Goal: Task Accomplishment & Management: Manage account settings

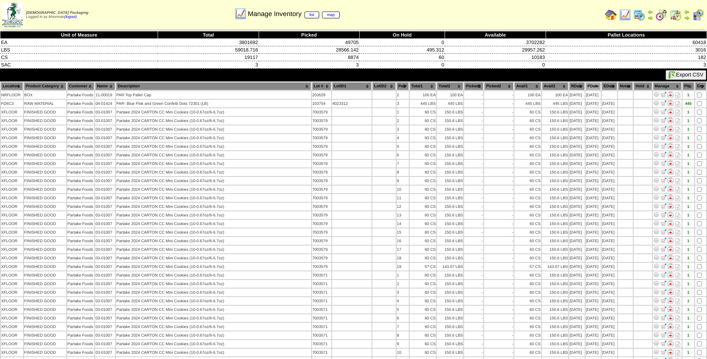
click at [590, 87] on th "PDate" at bounding box center [593, 86] width 15 height 8
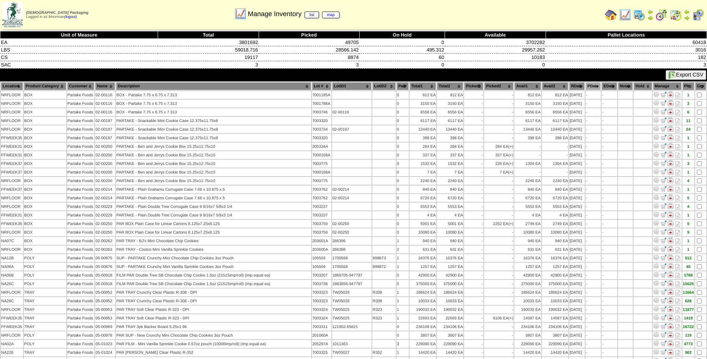
click at [590, 87] on th "PDate" at bounding box center [593, 86] width 15 height 8
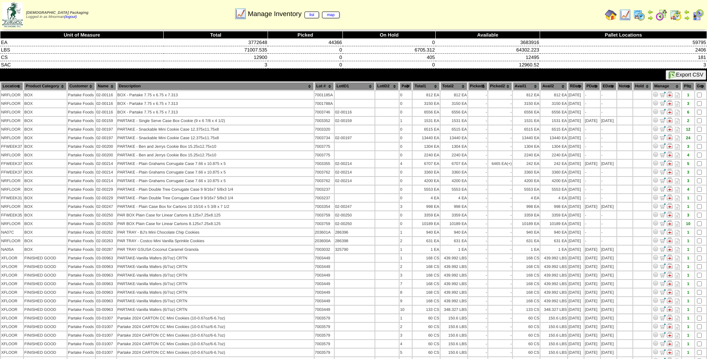
click at [586, 85] on th "PDate" at bounding box center [592, 86] width 16 height 8
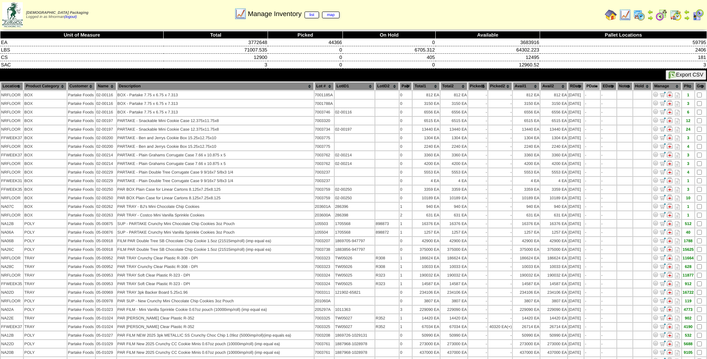
click at [589, 88] on th "PDate" at bounding box center [592, 86] width 16 height 8
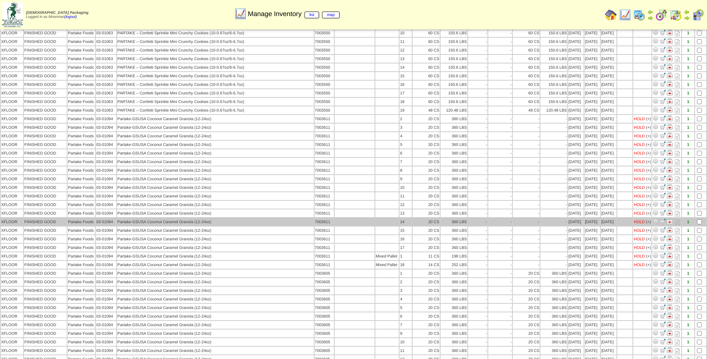
scroll to position [1006, 0]
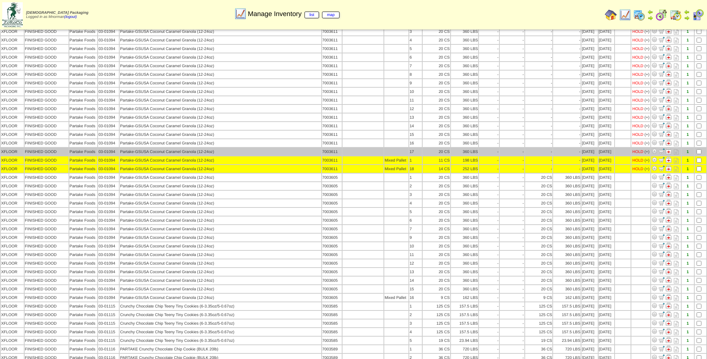
click at [696, 152] on td at bounding box center [701, 152] width 12 height 8
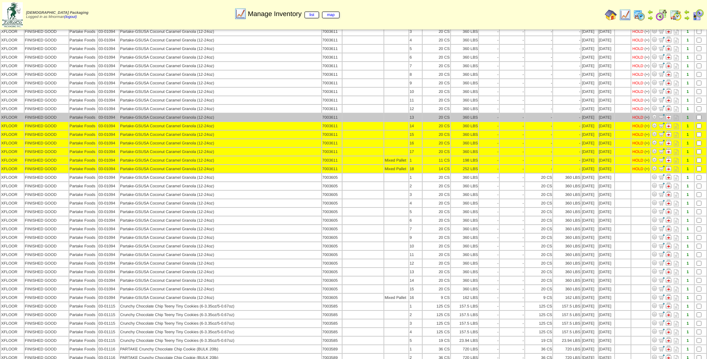
click at [701, 113] on td at bounding box center [701, 117] width 12 height 8
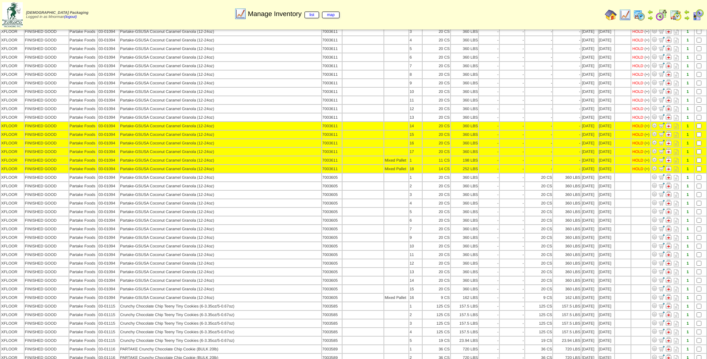
click at [704, 122] on table "Location Product Category Customer Name Description Lot # LotID1 LotID2 BOX" at bounding box center [353, 353] width 707 height 2556
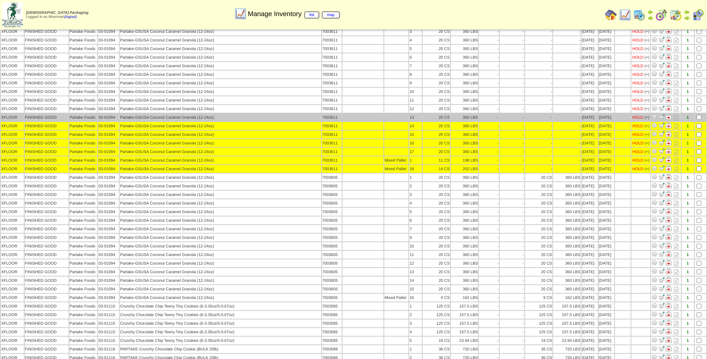
click at [702, 118] on td at bounding box center [701, 117] width 12 height 8
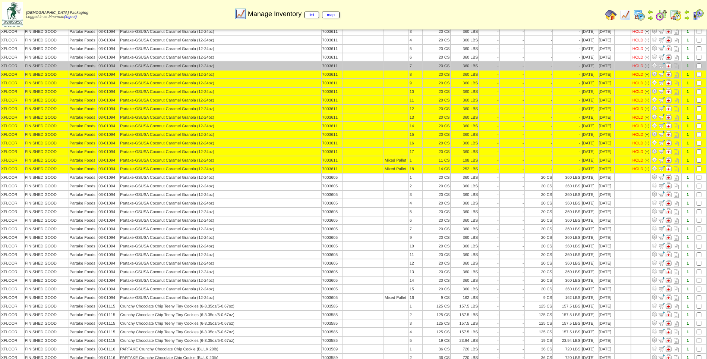
click at [700, 68] on td at bounding box center [701, 66] width 12 height 8
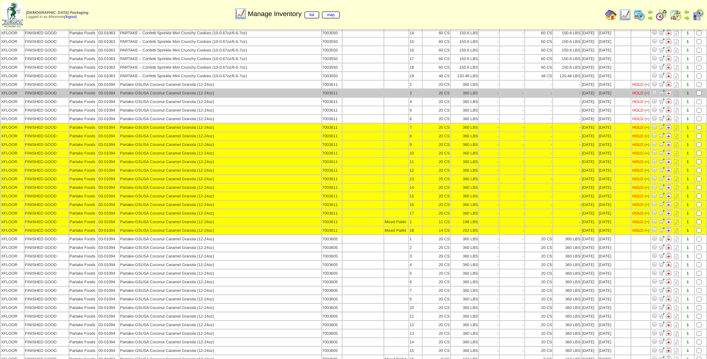
scroll to position [932, 0]
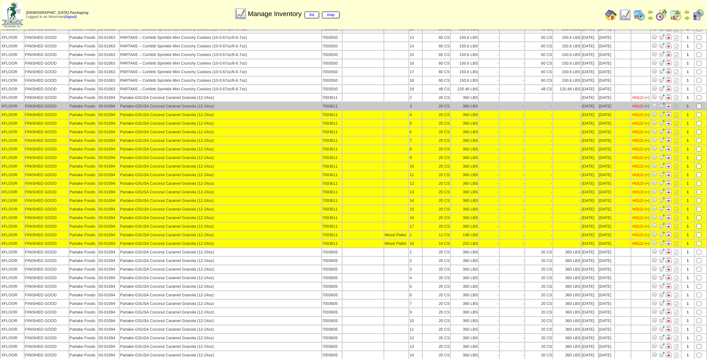
click at [697, 103] on td at bounding box center [701, 106] width 12 height 8
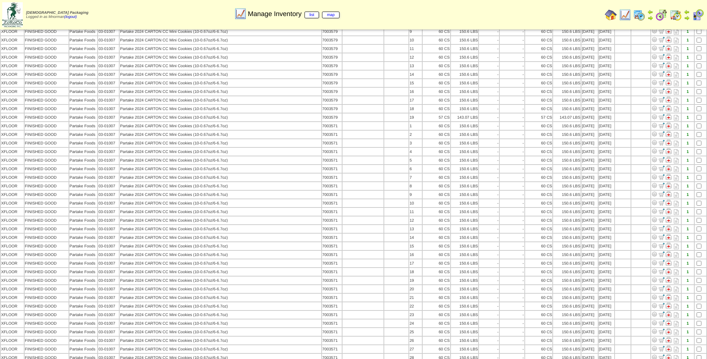
scroll to position [0, 0]
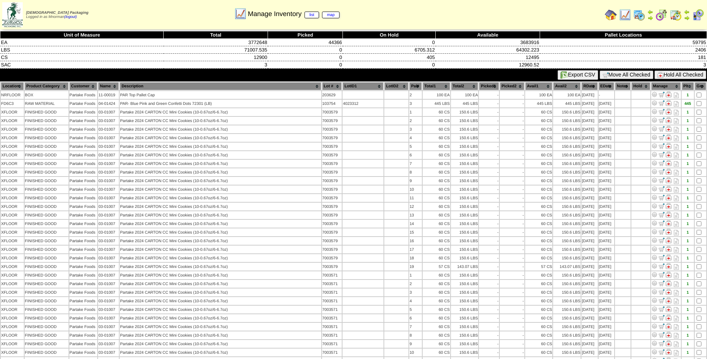
click at [677, 74] on button "Hold All Checked" at bounding box center [681, 74] width 52 height 9
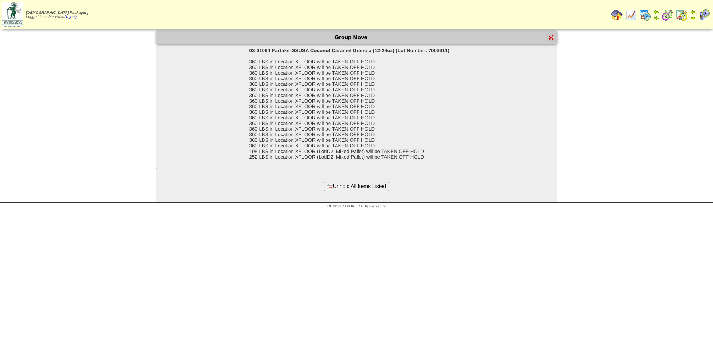
click at [385, 186] on button "Unhold All Items Listed" at bounding box center [356, 186] width 65 height 9
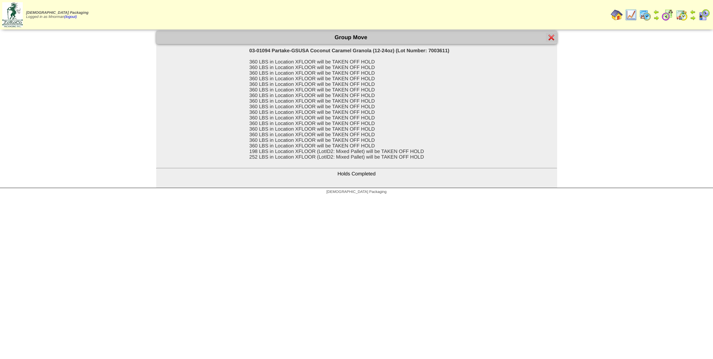
click at [552, 40] on img at bounding box center [551, 37] width 6 height 6
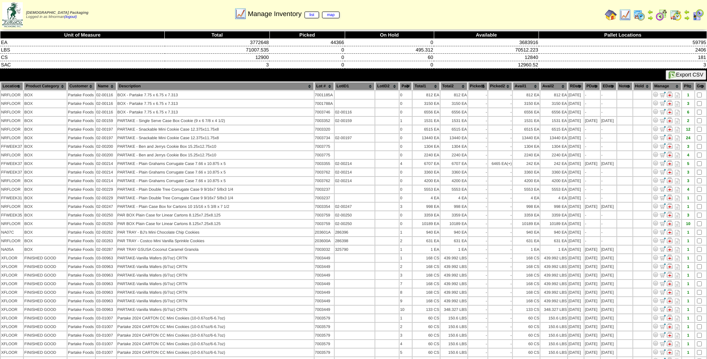
click at [591, 86] on th "PDate" at bounding box center [592, 86] width 16 height 8
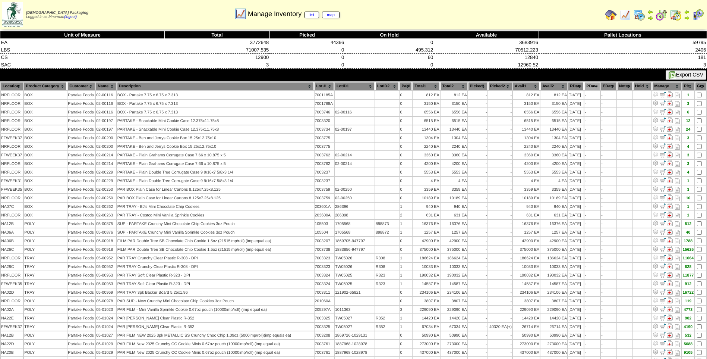
click at [590, 85] on th "PDate" at bounding box center [592, 86] width 16 height 8
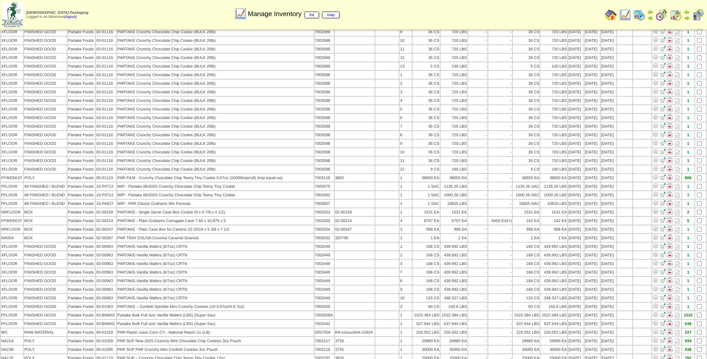
scroll to position [1342, 0]
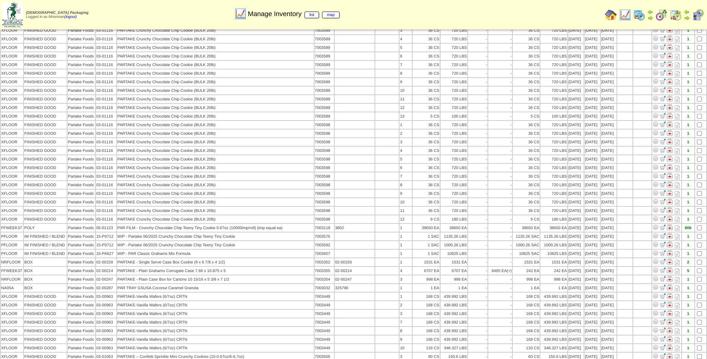
click at [626, 18] on img at bounding box center [625, 15] width 12 height 12
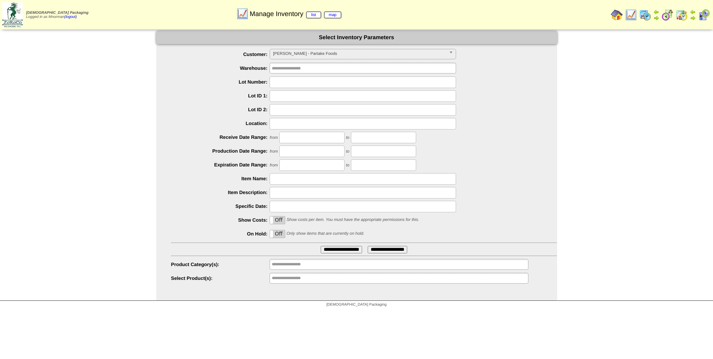
click at [335, 58] on span "[PERSON_NAME] - Partake Foods" at bounding box center [359, 53] width 173 height 9
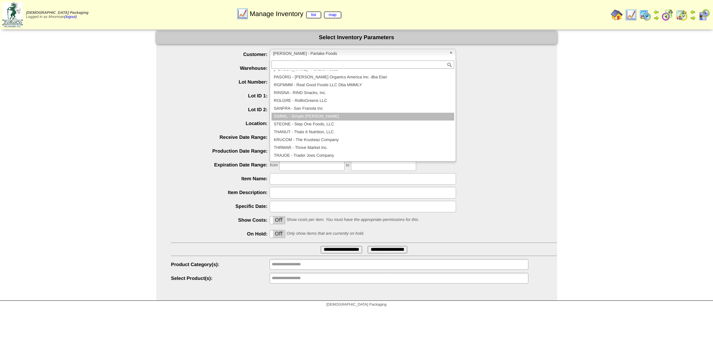
scroll to position [124, 0]
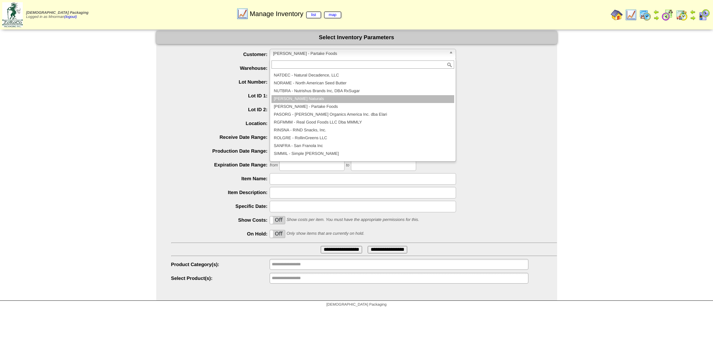
click at [308, 100] on li "[PERSON_NAME] Naturals" at bounding box center [362, 99] width 183 height 8
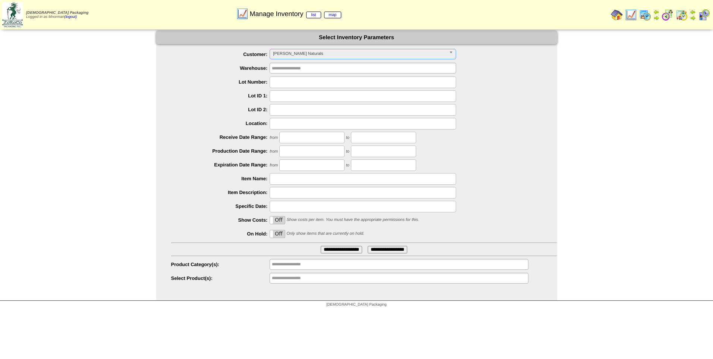
click at [280, 233] on label "Off" at bounding box center [277, 233] width 15 height 7
drag, startPoint x: 348, startPoint y: 250, endPoint x: 344, endPoint y: 253, distance: 4.7
click at [348, 251] on input "**********" at bounding box center [341, 249] width 41 height 7
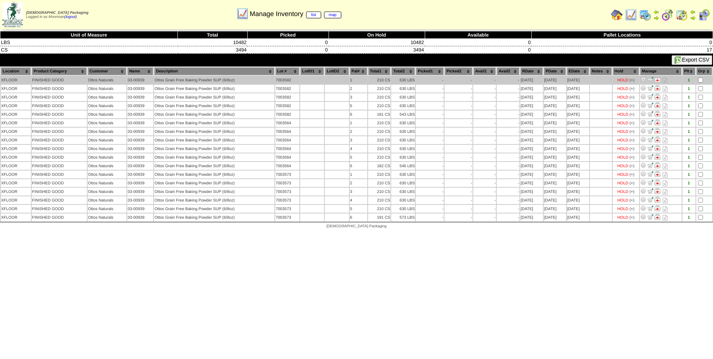
click at [697, 81] on td at bounding box center [704, 80] width 16 height 8
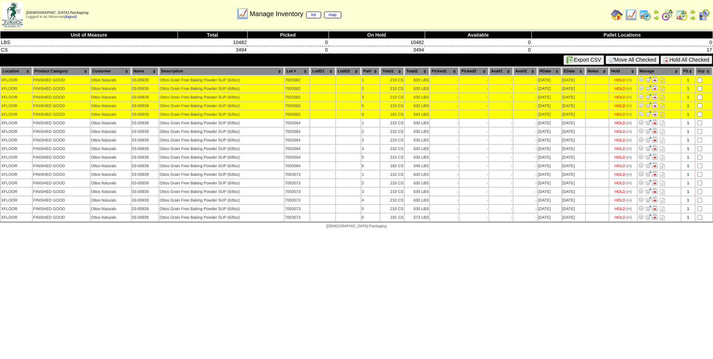
click at [682, 62] on button "Hold All Checked" at bounding box center [686, 60] width 52 height 9
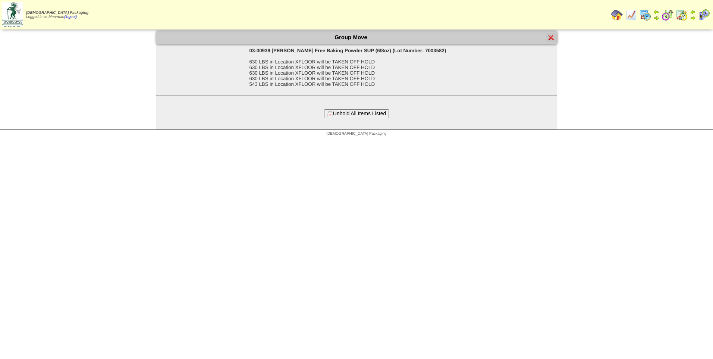
click at [356, 115] on button "Unhold All Items Listed" at bounding box center [356, 113] width 65 height 9
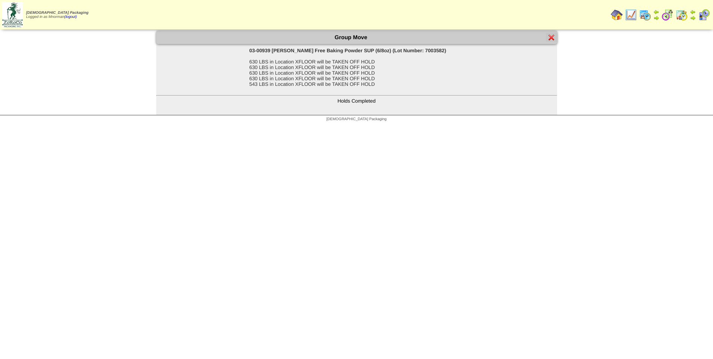
click at [547, 35] on div at bounding box center [551, 37] width 11 height 9
click at [550, 37] on img at bounding box center [551, 37] width 6 height 6
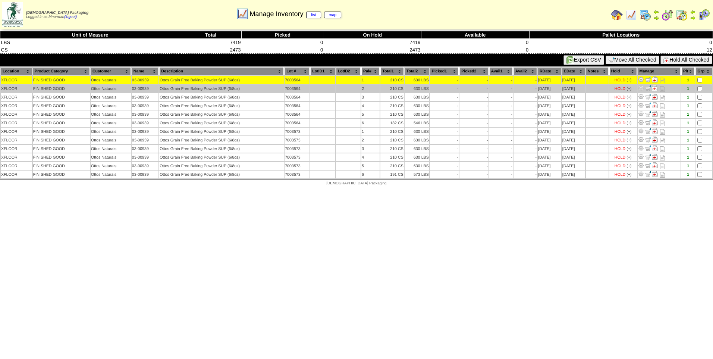
click at [702, 88] on td at bounding box center [703, 89] width 17 height 8
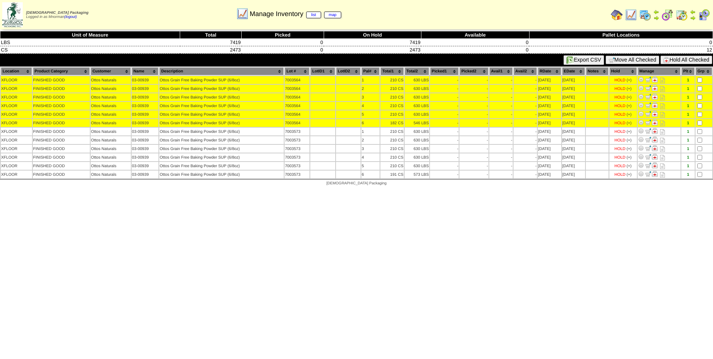
click at [683, 61] on button "Hold All Checked" at bounding box center [686, 60] width 52 height 9
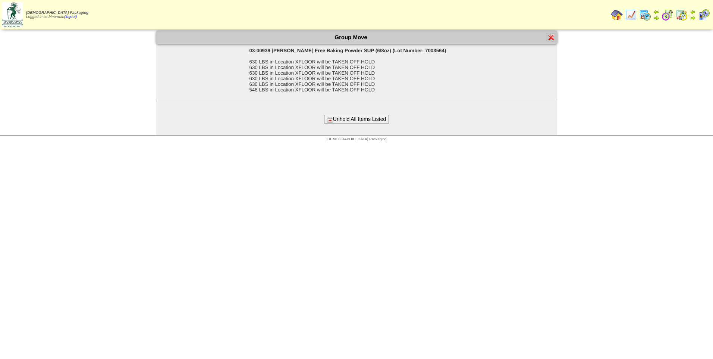
click at [370, 123] on button "Unhold All Items Listed" at bounding box center [356, 119] width 65 height 9
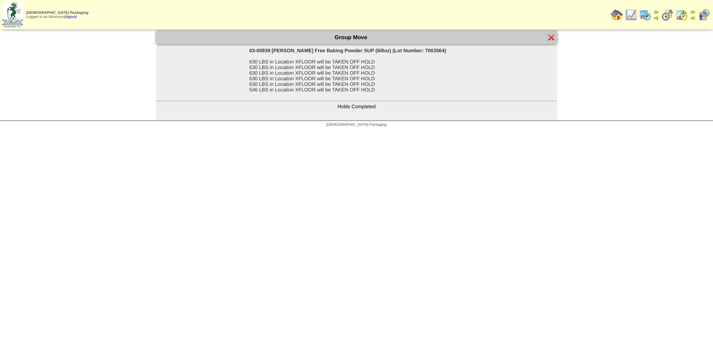
click at [555, 33] on div at bounding box center [551, 37] width 11 height 9
click at [552, 35] on img at bounding box center [551, 37] width 6 height 6
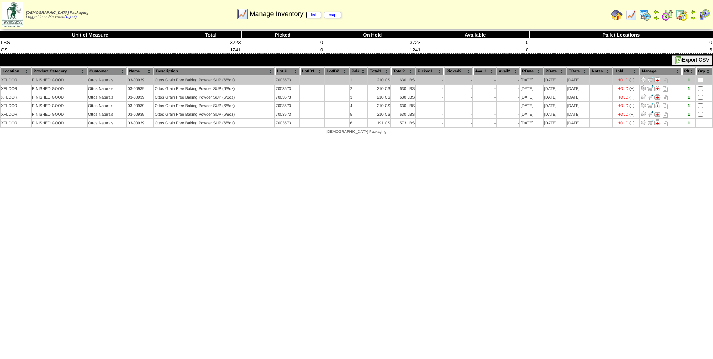
click at [700, 78] on td at bounding box center [704, 80] width 16 height 8
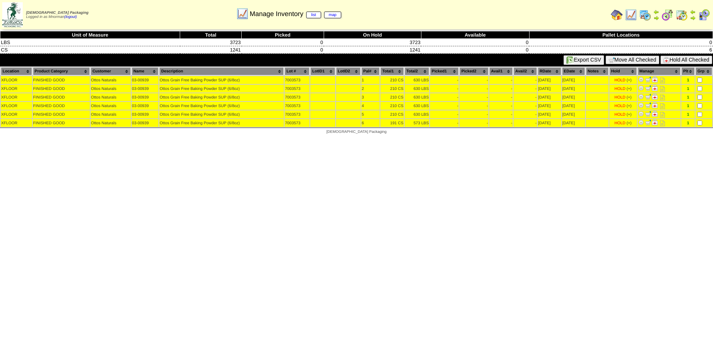
drag, startPoint x: 688, startPoint y: 57, endPoint x: 698, endPoint y: 70, distance: 16.8
click at [688, 57] on button "Hold All Checked" at bounding box center [686, 60] width 52 height 9
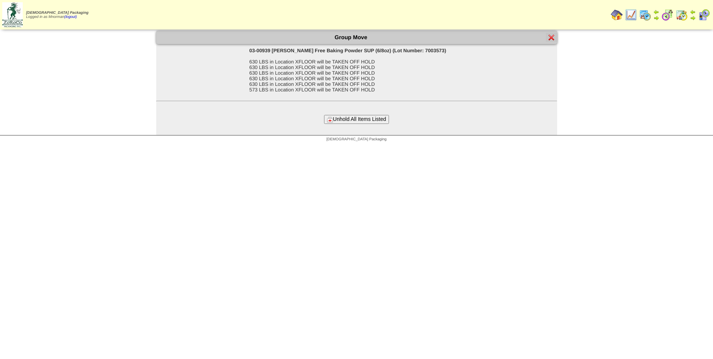
click at [377, 118] on button "Unhold All Items Listed" at bounding box center [356, 119] width 65 height 9
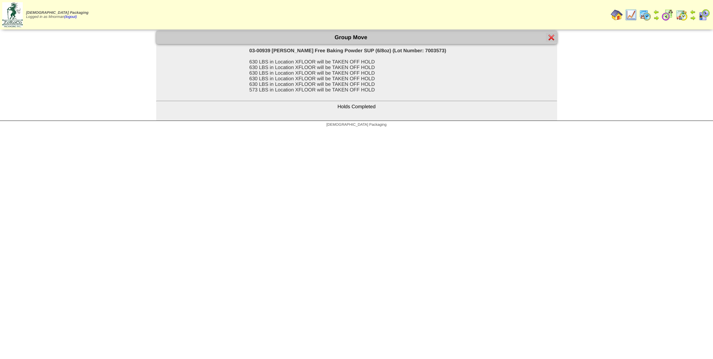
click at [550, 35] on img at bounding box center [551, 37] width 6 height 6
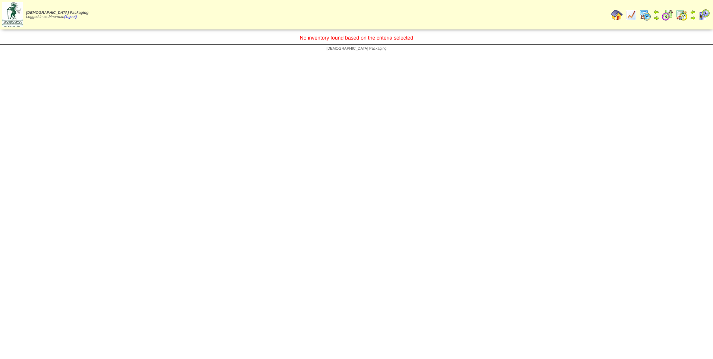
click at [632, 16] on img at bounding box center [631, 15] width 12 height 12
